Goal: Information Seeking & Learning: Learn about a topic

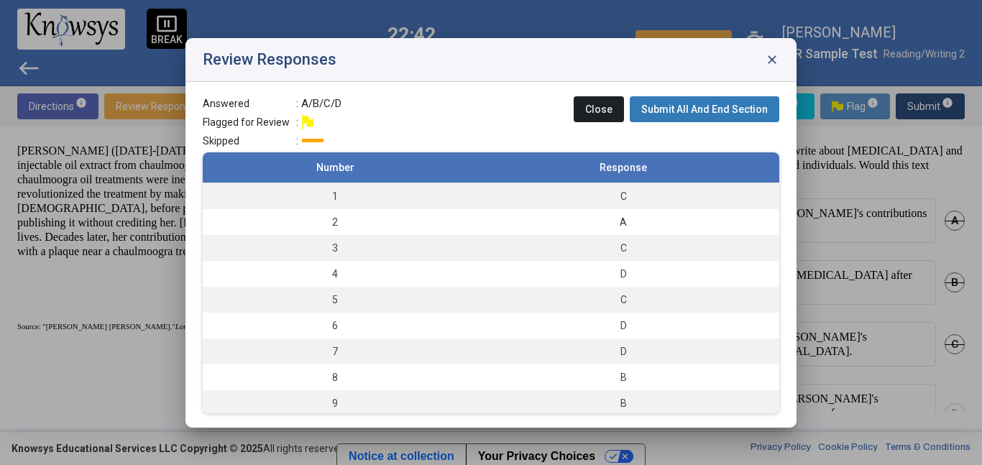
click at [778, 60] on span "close" at bounding box center [772, 59] width 14 height 14
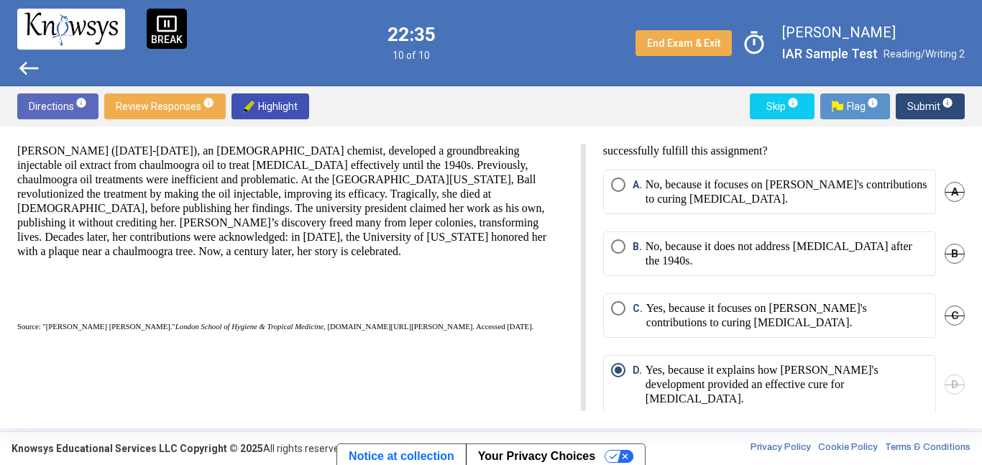
scroll to position [26, 0]
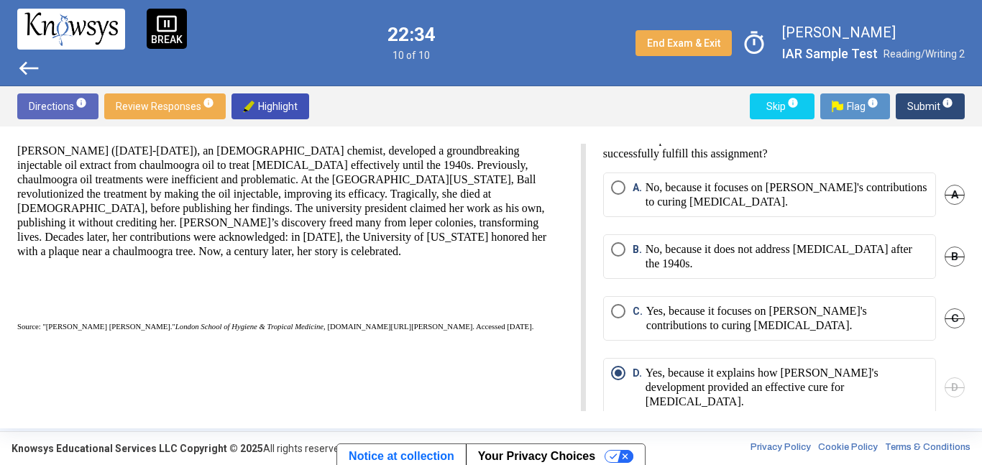
click at [687, 42] on span "End Exam & Exit" at bounding box center [683, 43] width 73 height 12
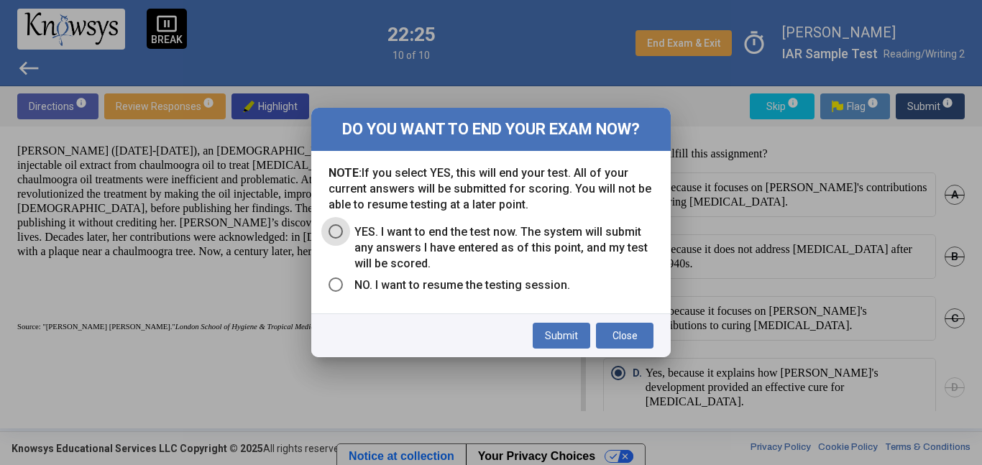
click at [628, 340] on span "Close" at bounding box center [625, 336] width 25 height 12
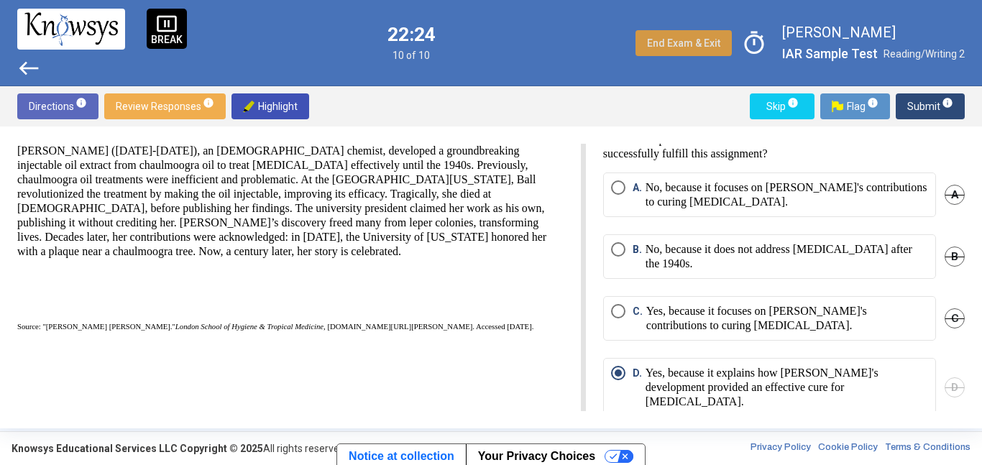
scroll to position [35, 0]
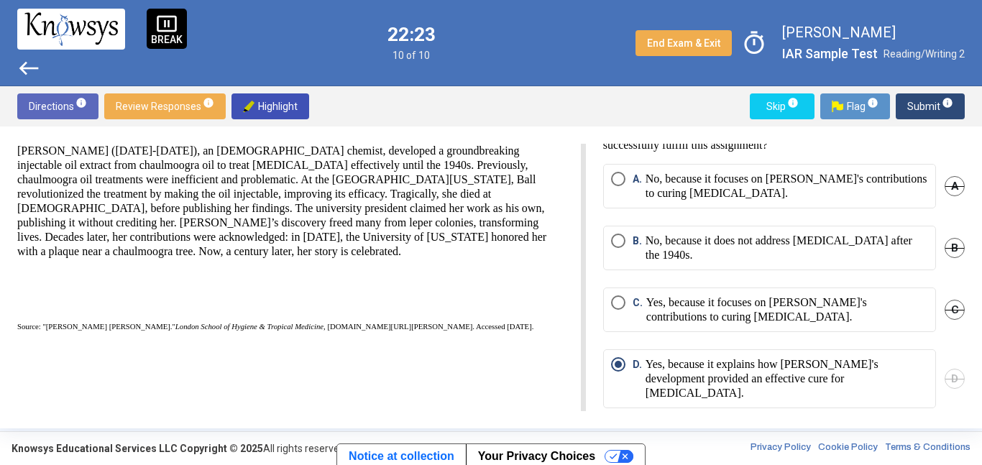
click at [30, 75] on span "west" at bounding box center [28, 68] width 23 height 23
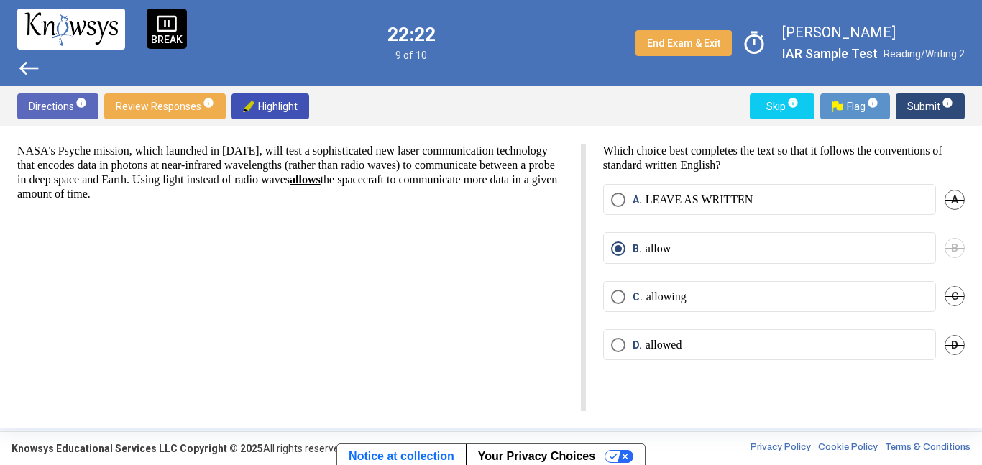
click at [32, 79] on span "west" at bounding box center [28, 68] width 23 height 23
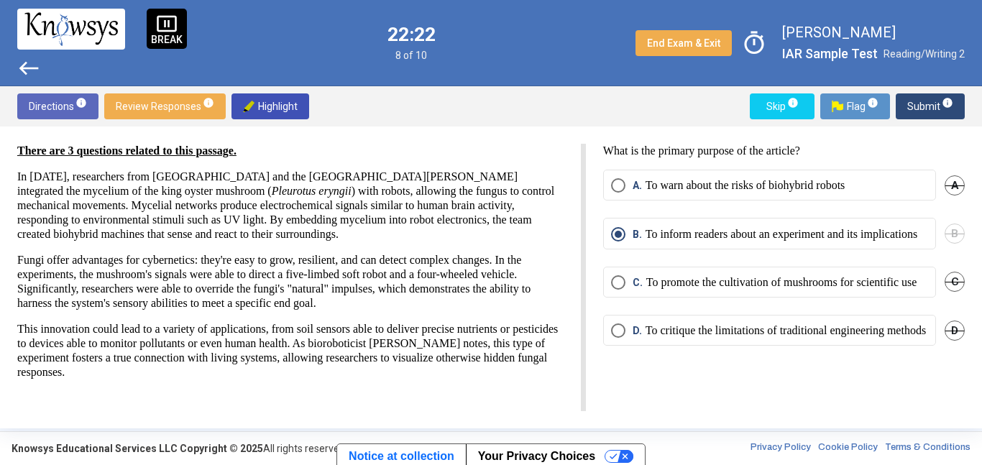
click at [32, 79] on span "west" at bounding box center [28, 68] width 23 height 23
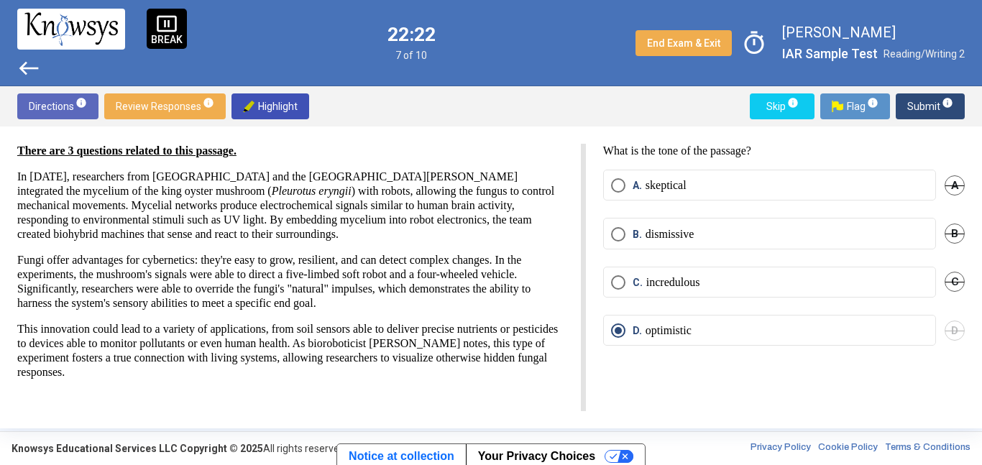
click at [32, 79] on span "west" at bounding box center [28, 68] width 23 height 23
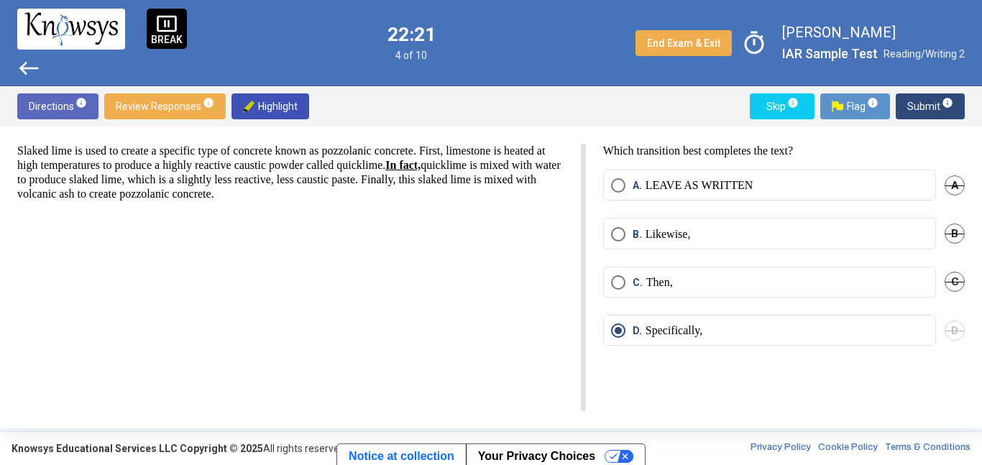
click at [32, 79] on span "west" at bounding box center [28, 68] width 23 height 23
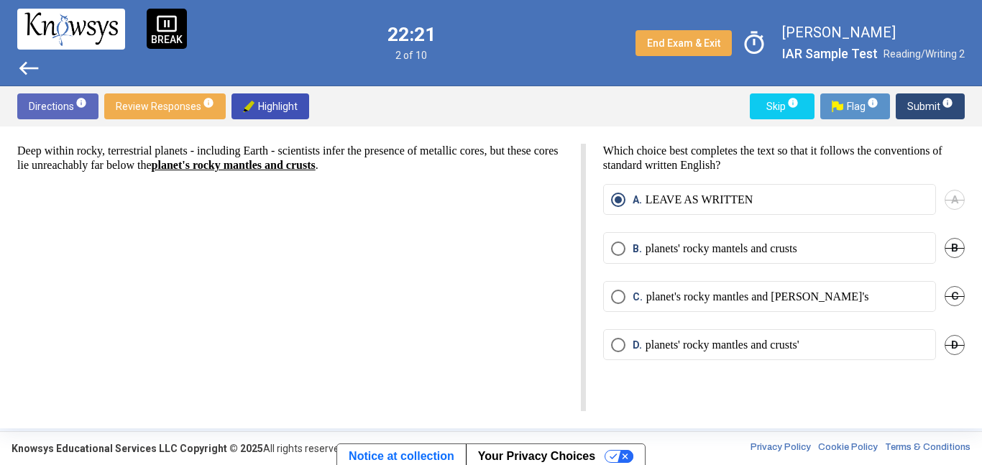
click at [32, 79] on span "west" at bounding box center [28, 68] width 23 height 23
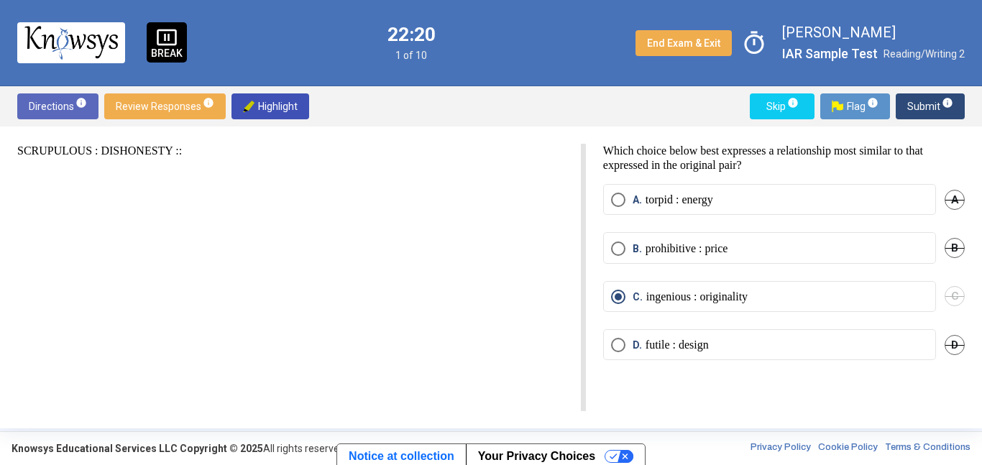
click at [85, 44] on img at bounding box center [70, 42] width 93 height 33
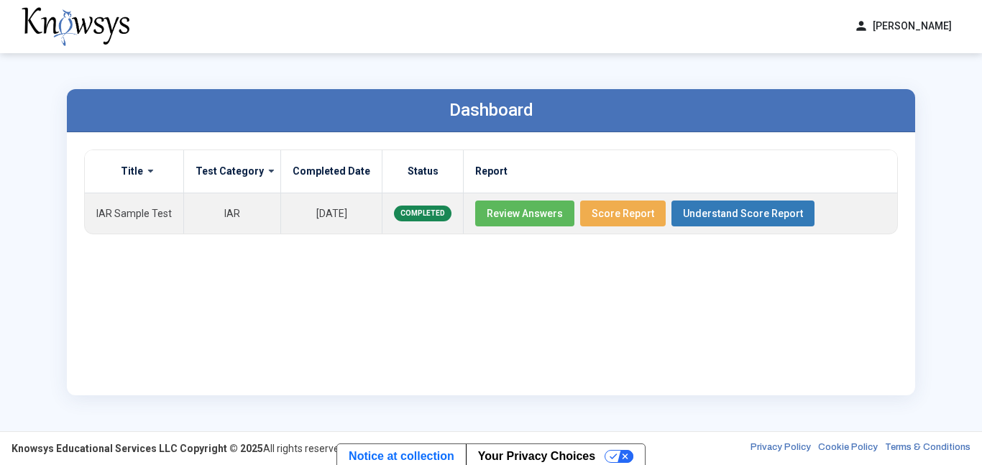
click at [582, 258] on div "Title Test Category Completed Date Status Report IAR Sample Test IAR [DATE] COM…" at bounding box center [491, 264] width 814 height 229
click at [631, 170] on th "Report" at bounding box center [681, 171] width 434 height 43
click at [625, 220] on button "Score Report" at bounding box center [623, 214] width 86 height 26
click at [532, 214] on span "Review Answers" at bounding box center [525, 214] width 76 height 12
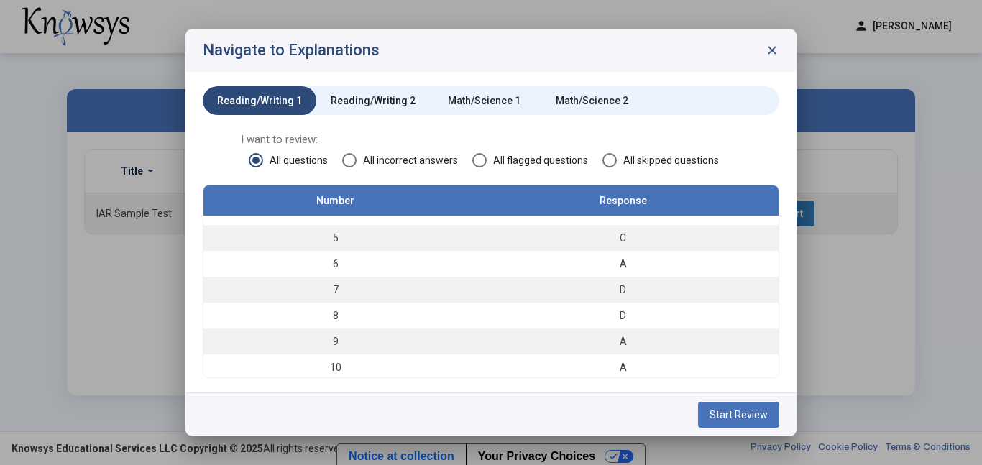
scroll to position [98, 0]
click at [506, 106] on div "Math/Science 1" at bounding box center [484, 100] width 73 height 14
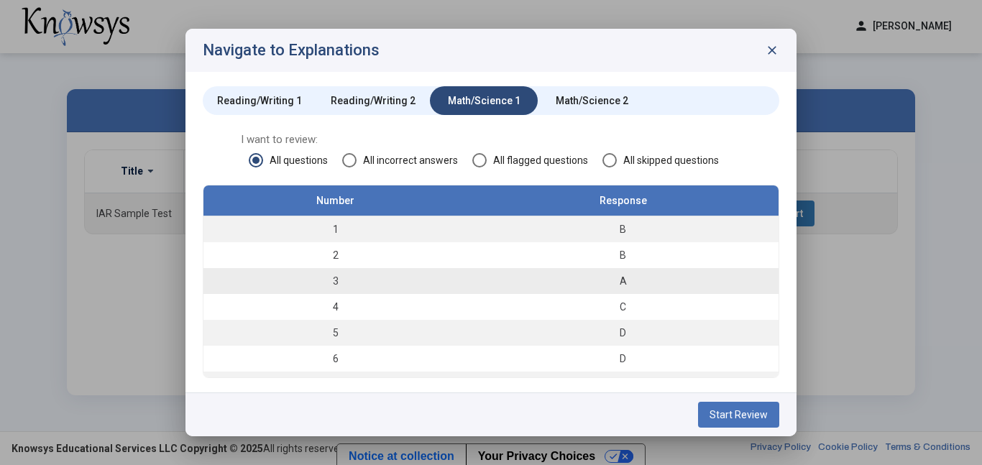
scroll to position [88, 0]
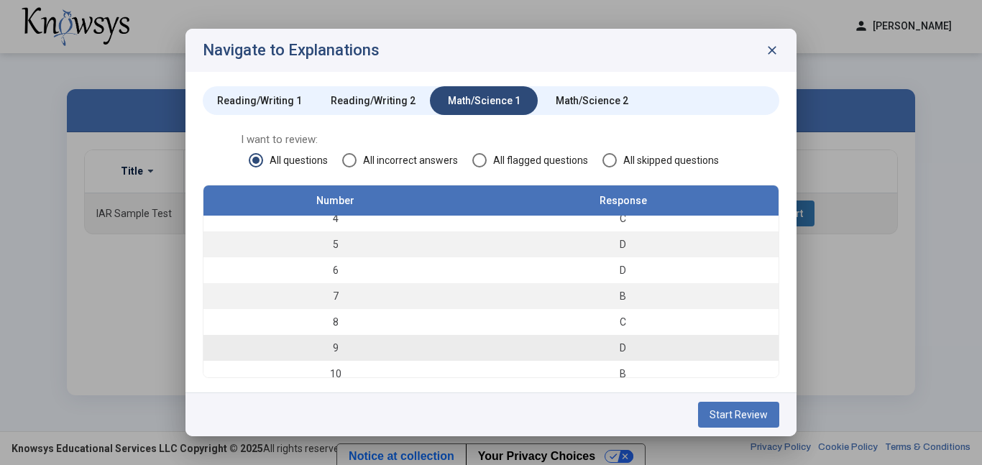
click at [383, 351] on td "9" at bounding box center [335, 348] width 264 height 26
click at [747, 416] on span "Start Review" at bounding box center [739, 415] width 58 height 12
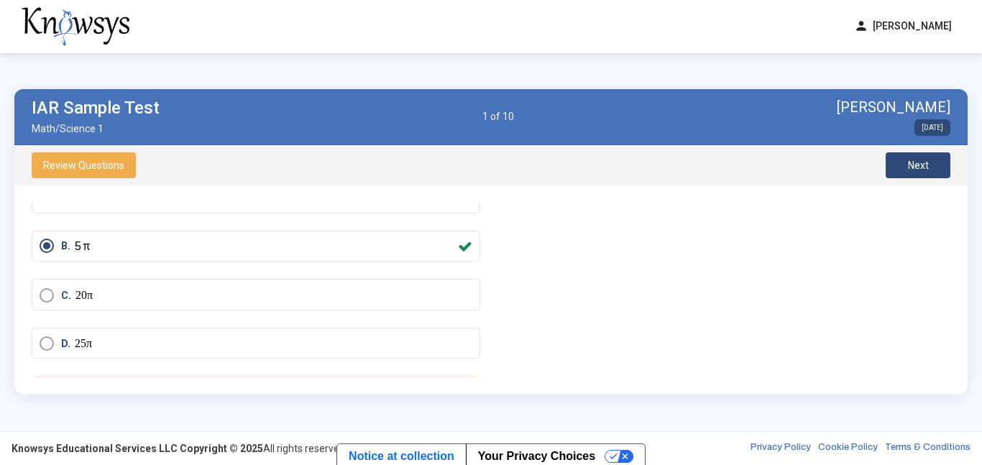
scroll to position [155, 0]
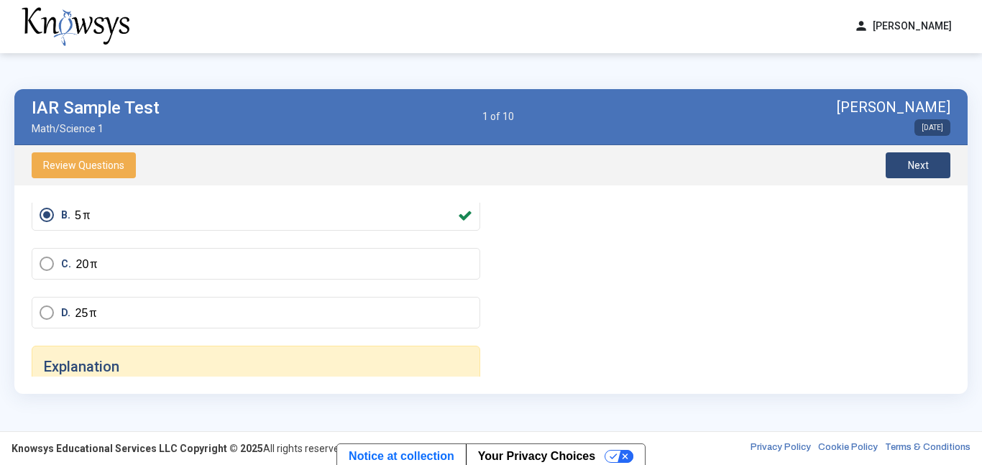
click at [939, 175] on button "Next" at bounding box center [918, 165] width 65 height 26
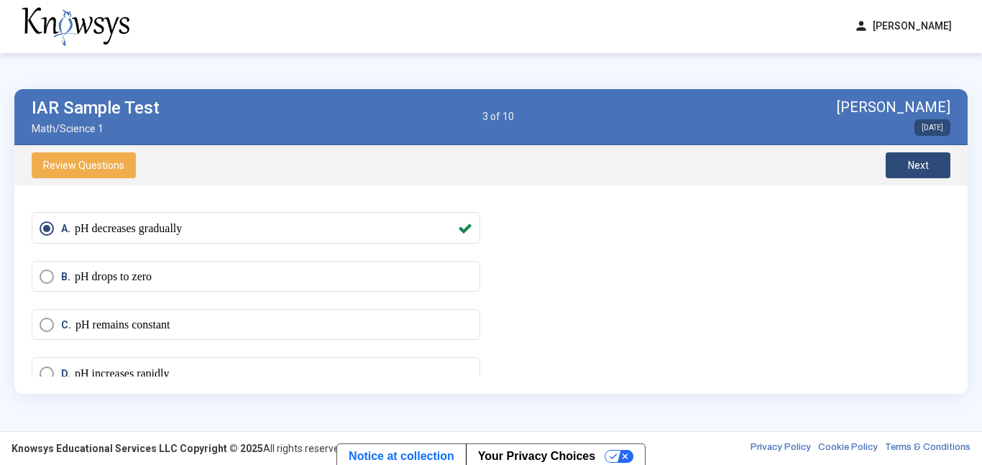
scroll to position [560, 1]
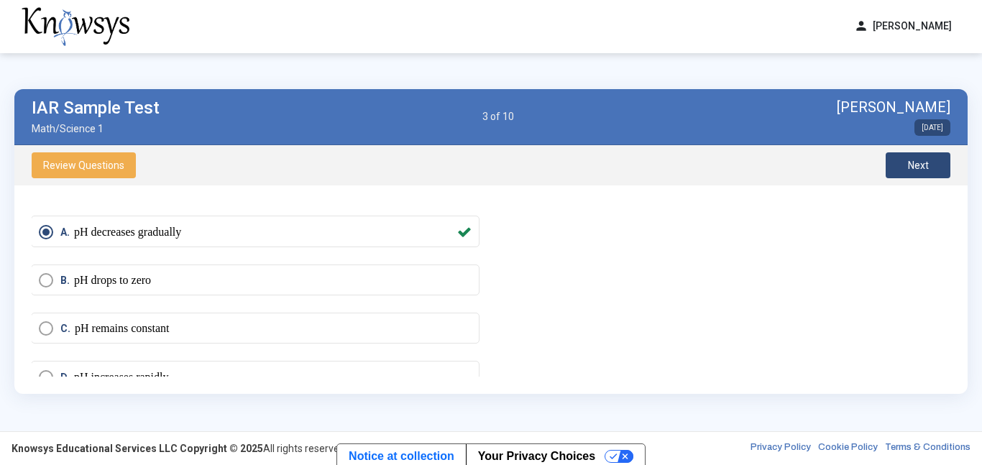
click at [928, 170] on span "Next" at bounding box center [918, 166] width 21 height 12
click at [914, 170] on span "Next" at bounding box center [918, 166] width 21 height 12
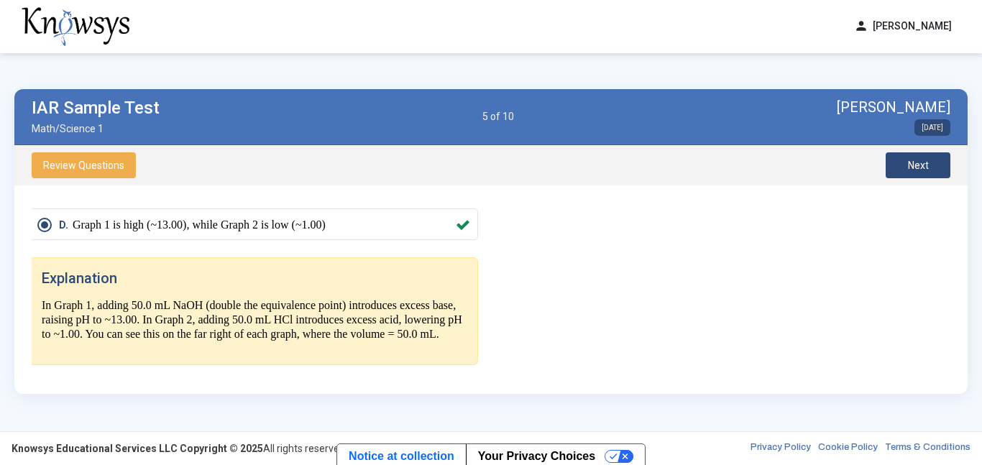
scroll to position [749, 6]
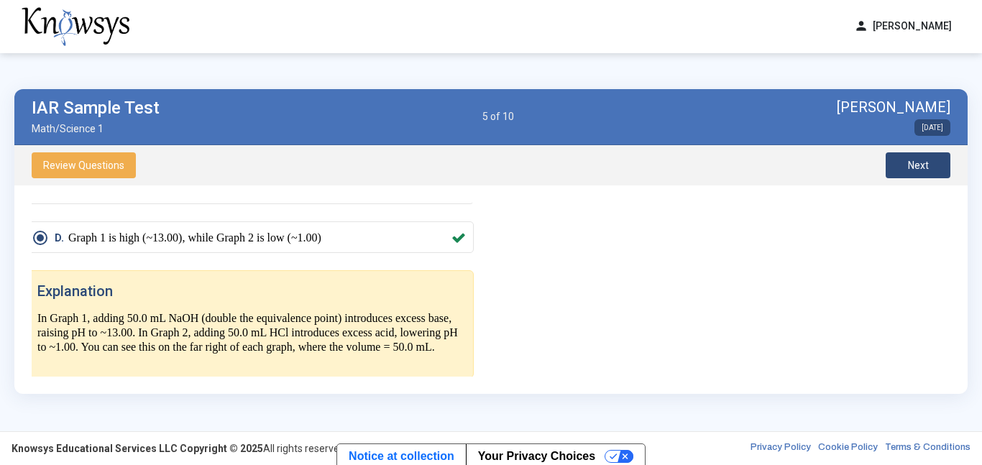
click at [929, 157] on button "Next" at bounding box center [918, 165] width 65 height 26
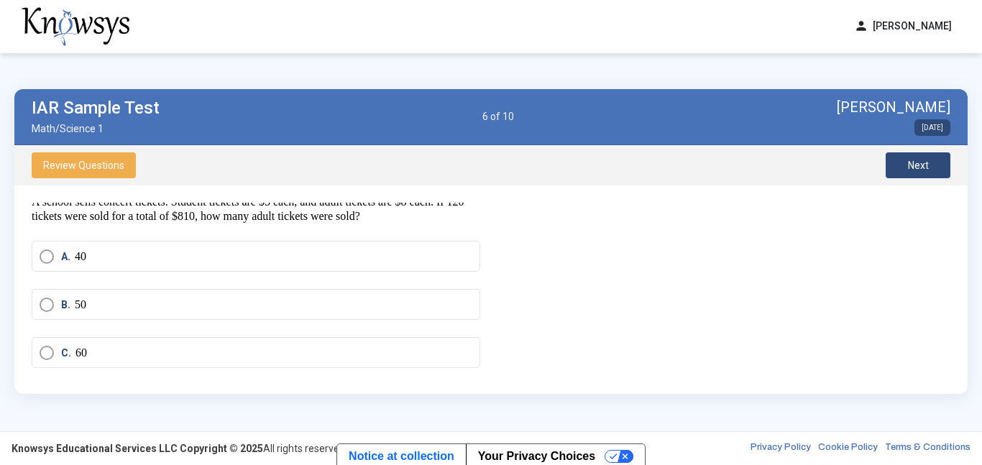
scroll to position [0, 0]
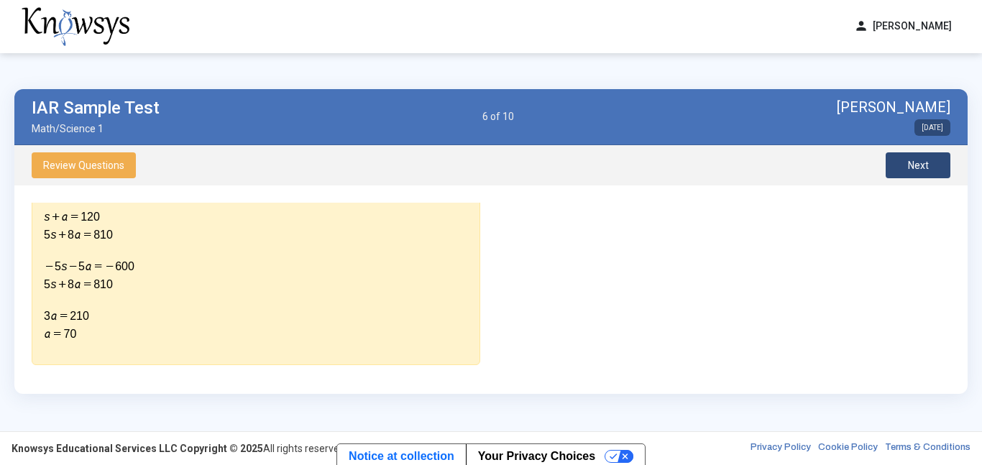
click at [933, 165] on button "Next" at bounding box center [918, 165] width 65 height 26
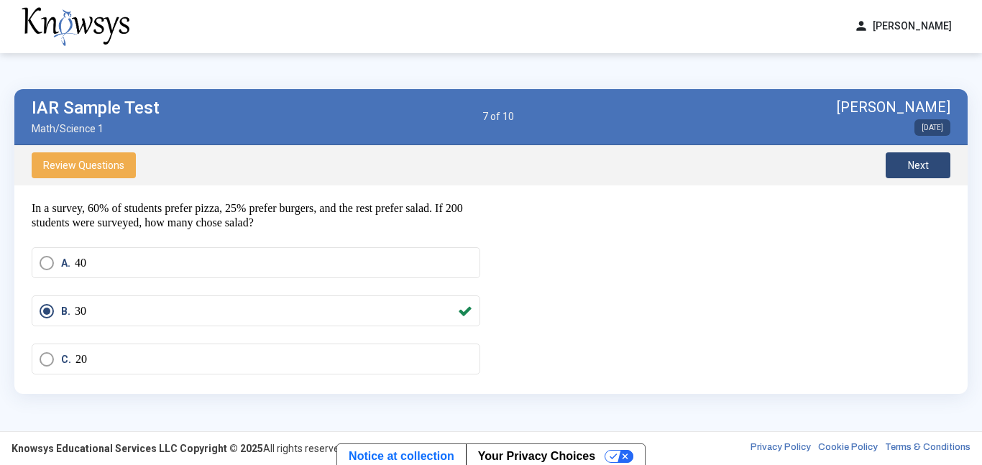
scroll to position [32, 0]
click at [910, 170] on span "Next" at bounding box center [918, 166] width 21 height 12
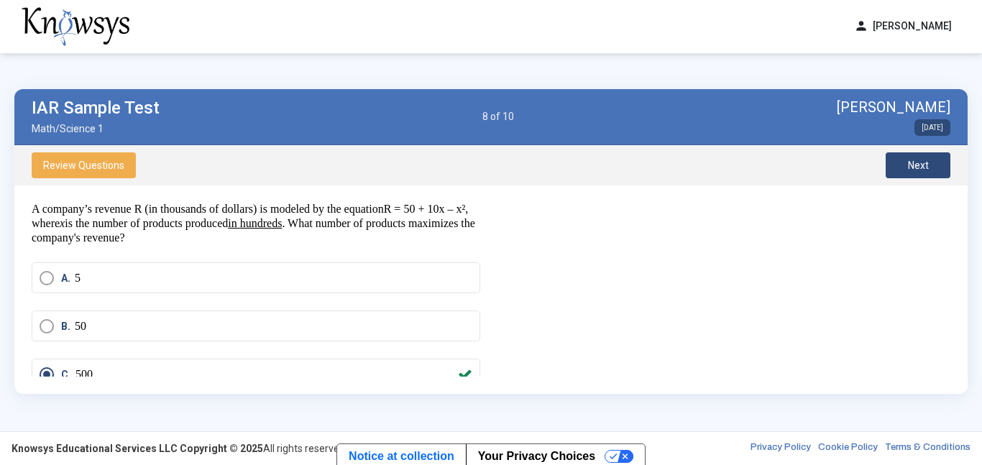
click at [913, 171] on button "Next" at bounding box center [918, 165] width 65 height 26
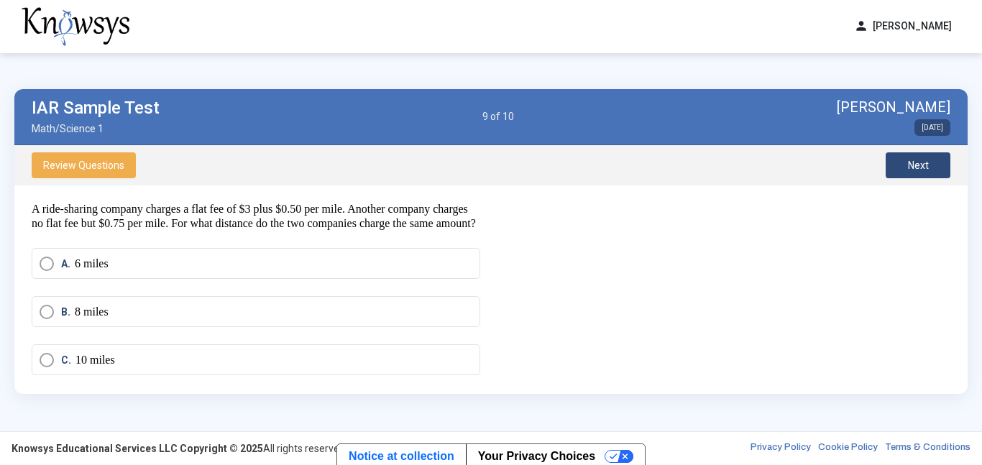
click at [913, 173] on button "Next" at bounding box center [918, 165] width 65 height 26
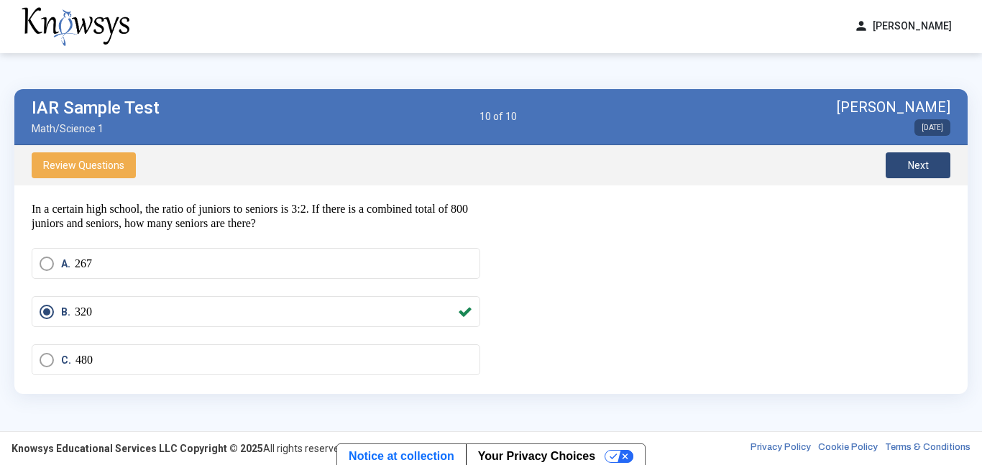
click at [911, 168] on span "Next" at bounding box center [918, 166] width 21 height 12
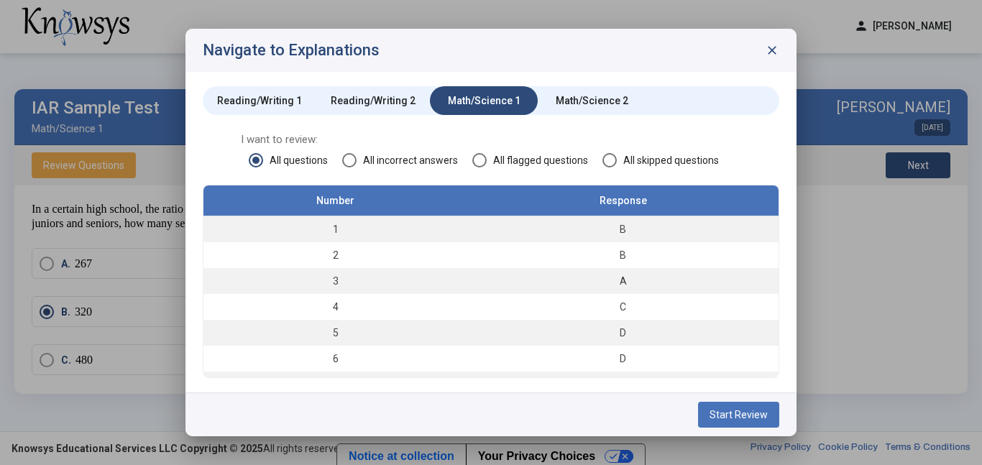
click at [614, 93] on div "Math/Science 2" at bounding box center [592, 100] width 73 height 14
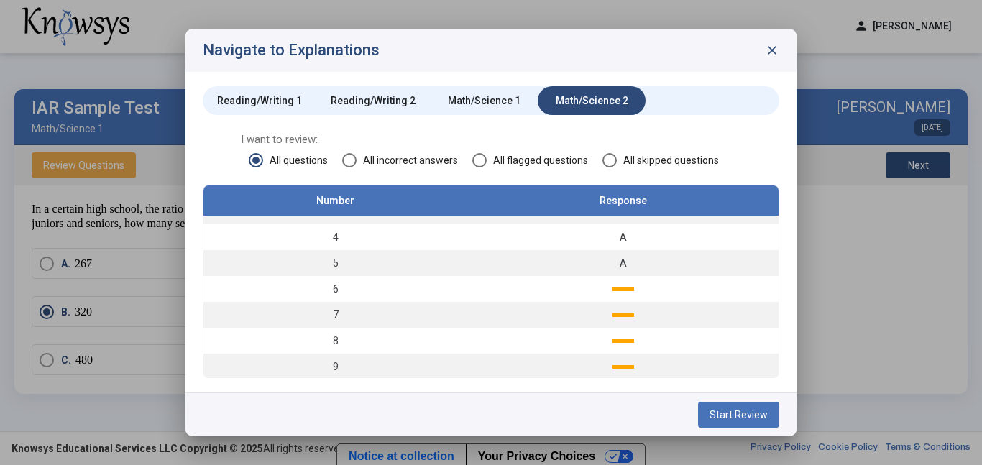
scroll to position [58, 0]
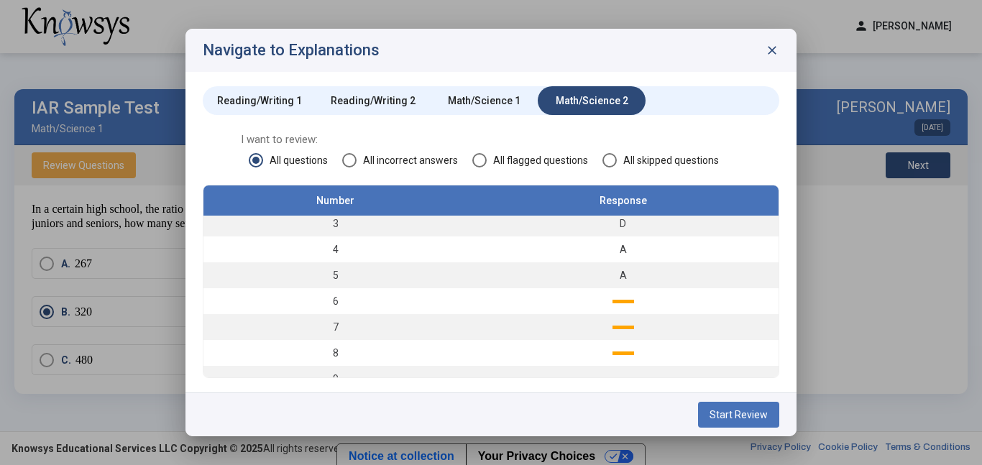
click at [741, 402] on button "Start Review" at bounding box center [738, 415] width 81 height 26
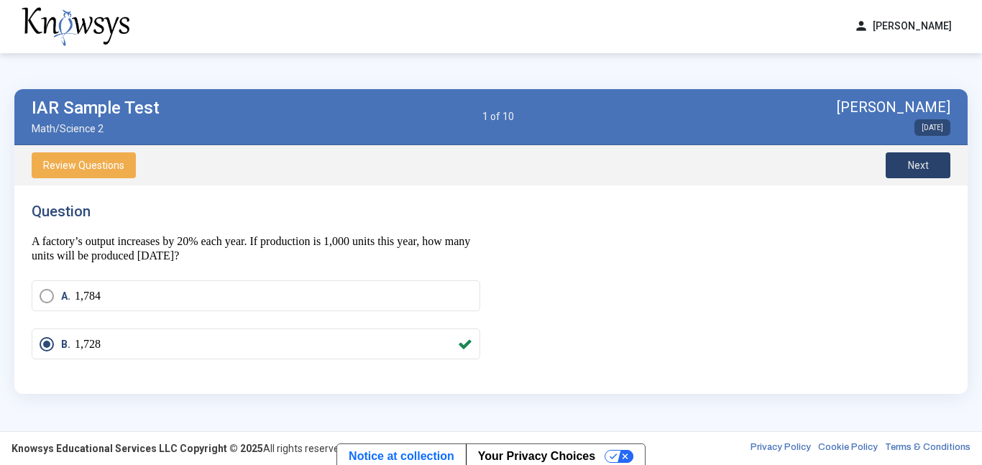
click at [928, 174] on button "Next" at bounding box center [918, 165] width 65 height 26
click at [925, 173] on button "Next" at bounding box center [918, 165] width 65 height 26
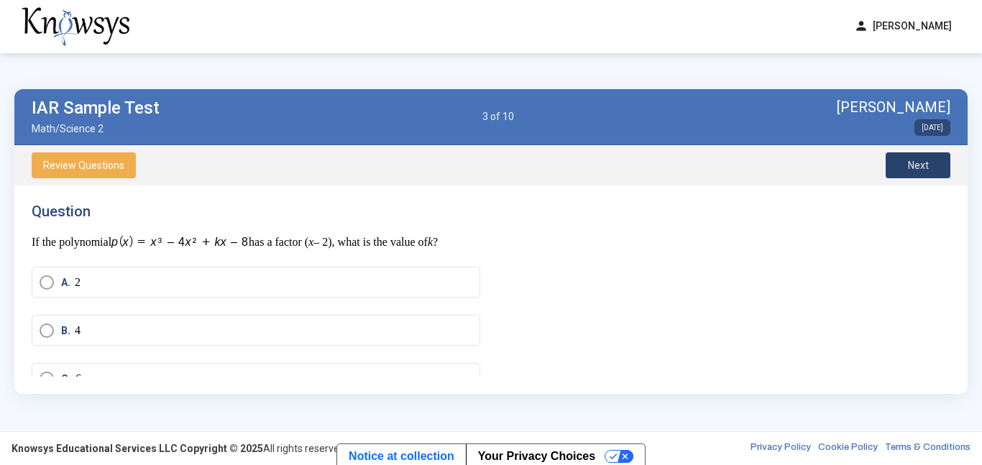
click at [925, 173] on button "Next" at bounding box center [918, 165] width 65 height 26
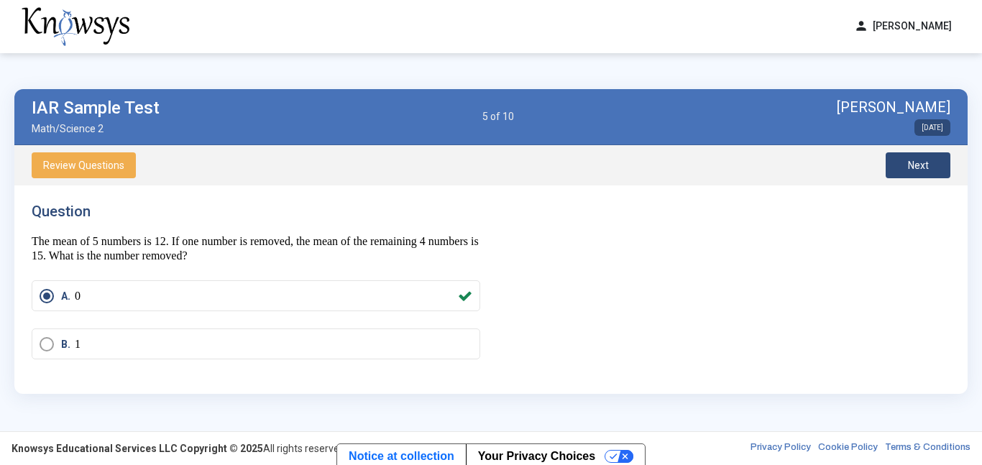
click at [925, 173] on button "Next" at bounding box center [918, 165] width 65 height 26
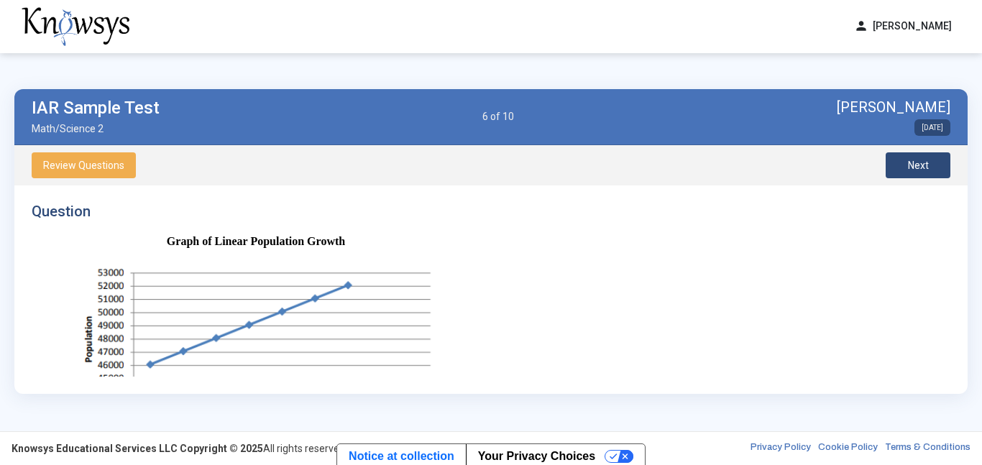
click at [925, 173] on button "Next" at bounding box center [918, 165] width 65 height 26
click at [930, 168] on button "Next" at bounding box center [918, 165] width 65 height 26
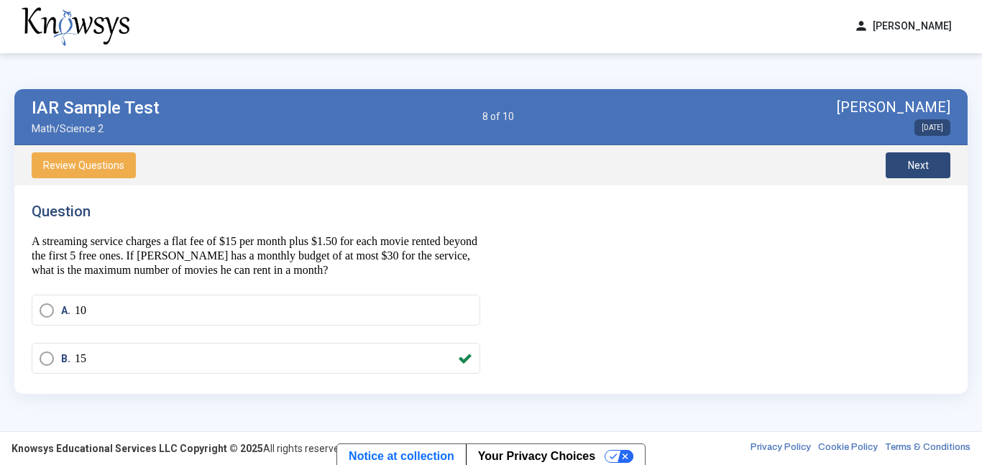
click at [930, 168] on button "Next" at bounding box center [918, 165] width 65 height 26
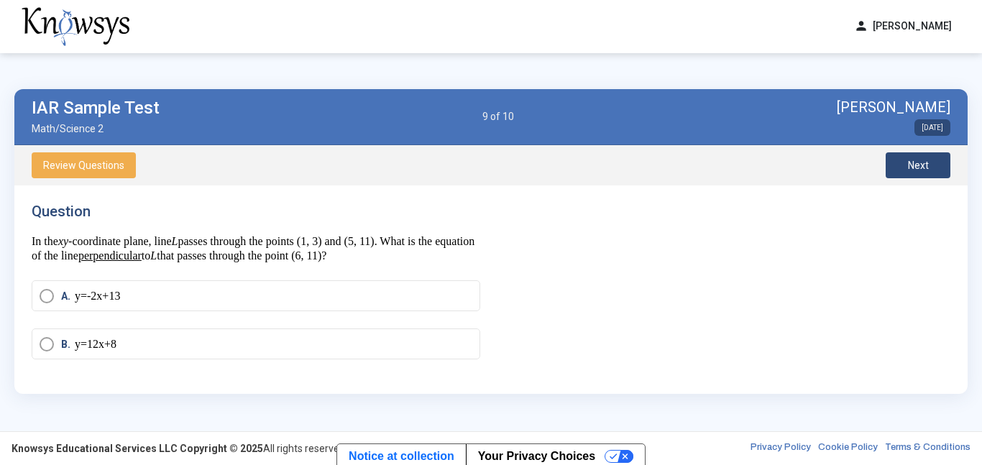
click at [930, 169] on button "Next" at bounding box center [918, 165] width 65 height 26
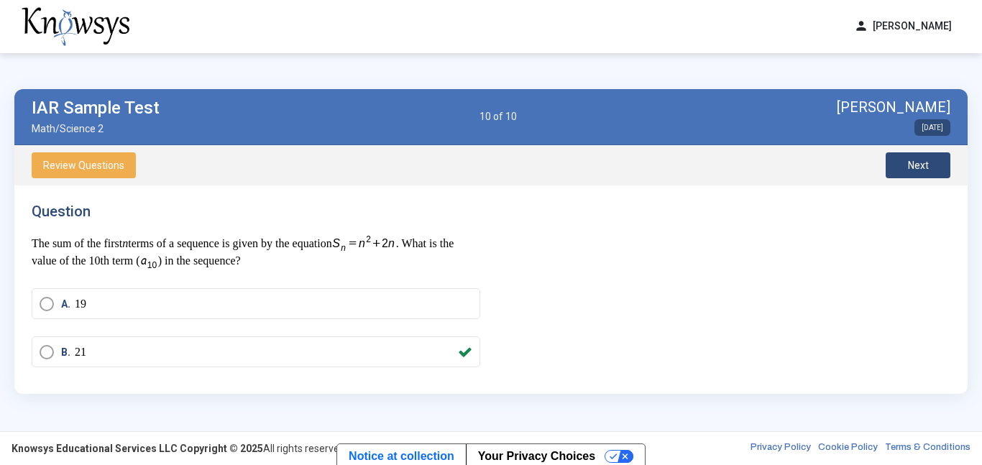
click at [930, 170] on button "Next" at bounding box center [918, 165] width 65 height 26
